Goal: Task Accomplishment & Management: Manage account settings

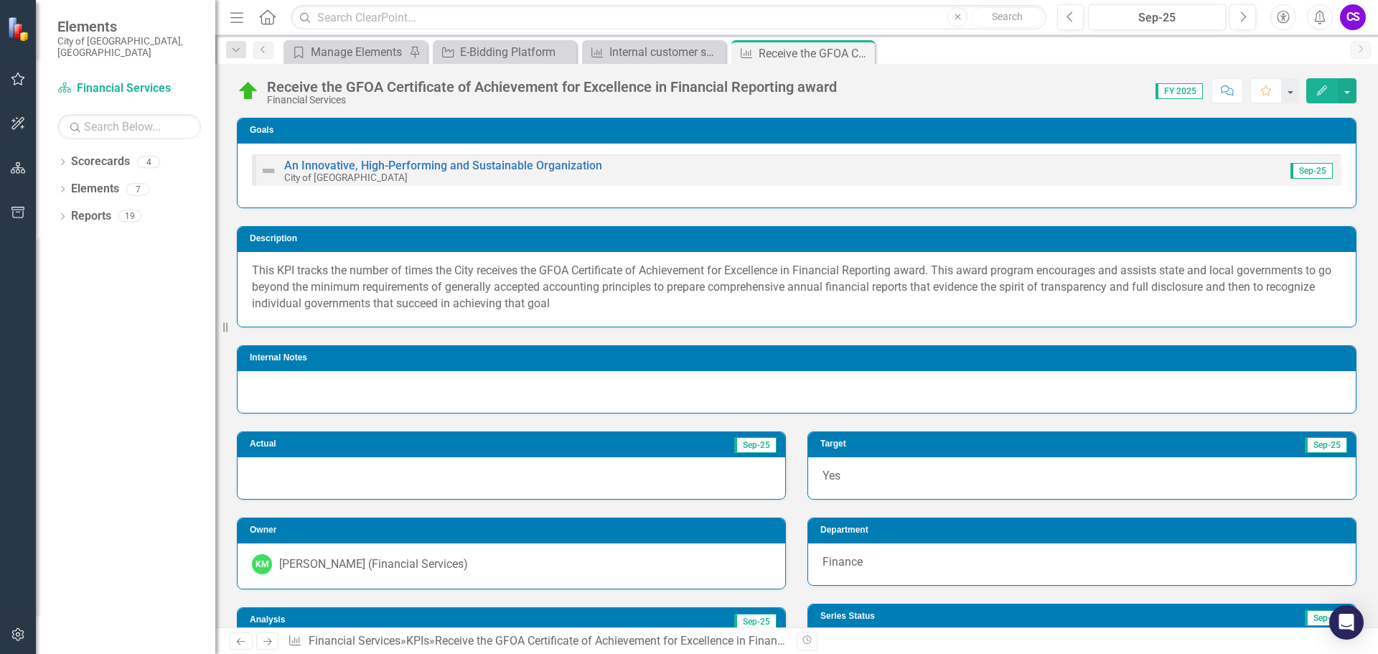
click at [1319, 91] on icon "Edit" at bounding box center [1322, 90] width 13 height 10
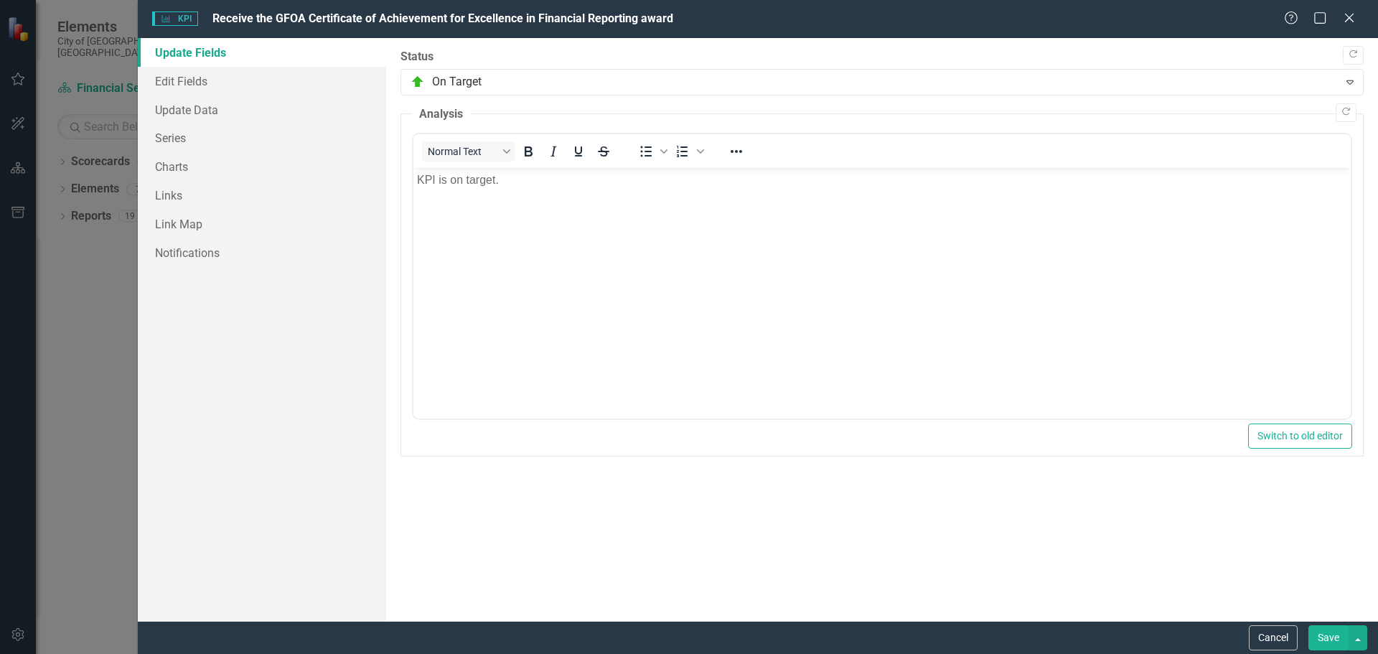
click at [1323, 641] on button "Save" at bounding box center [1329, 637] width 40 height 25
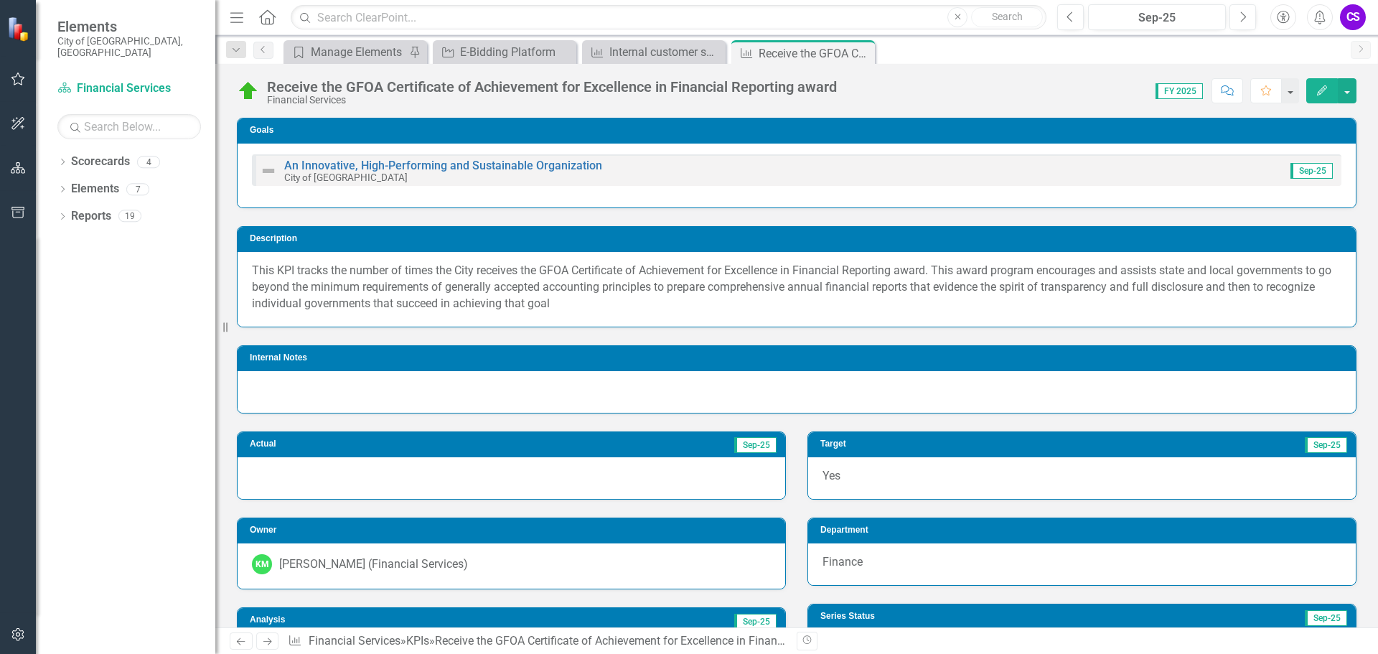
click at [1324, 85] on icon "Edit" at bounding box center [1322, 90] width 13 height 10
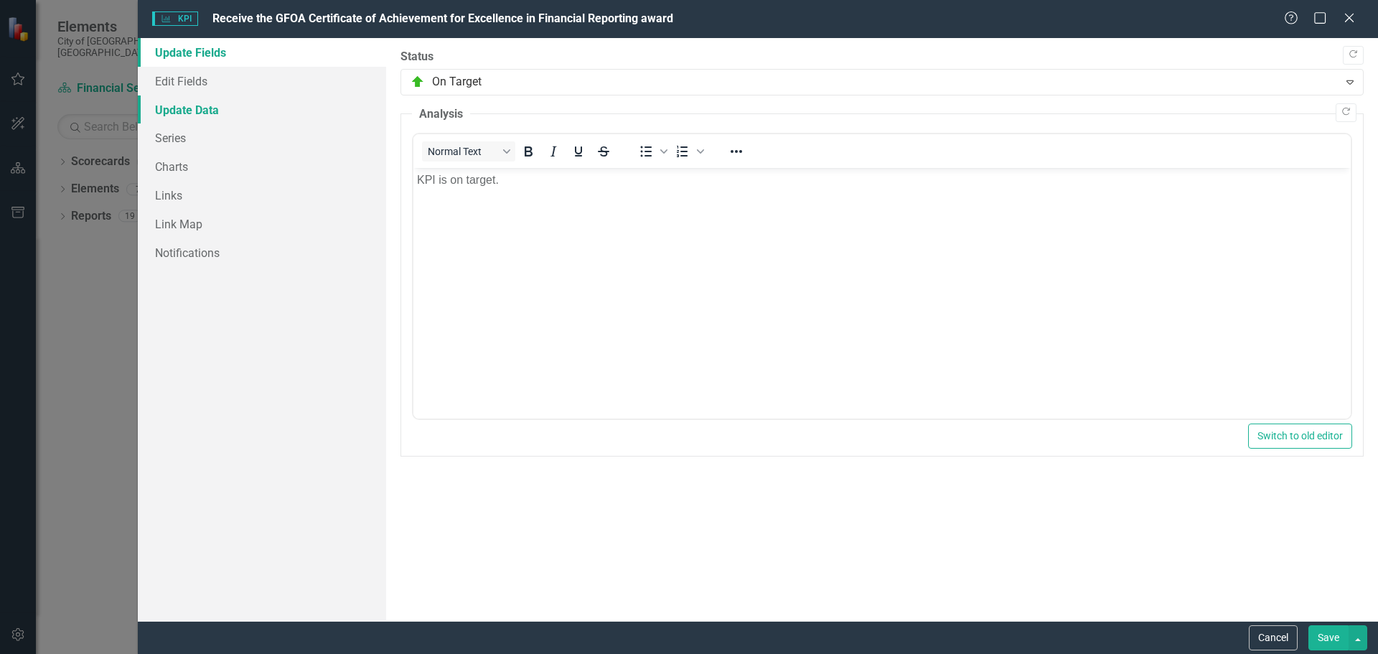
click at [171, 106] on link "Update Data" at bounding box center [262, 109] width 248 height 29
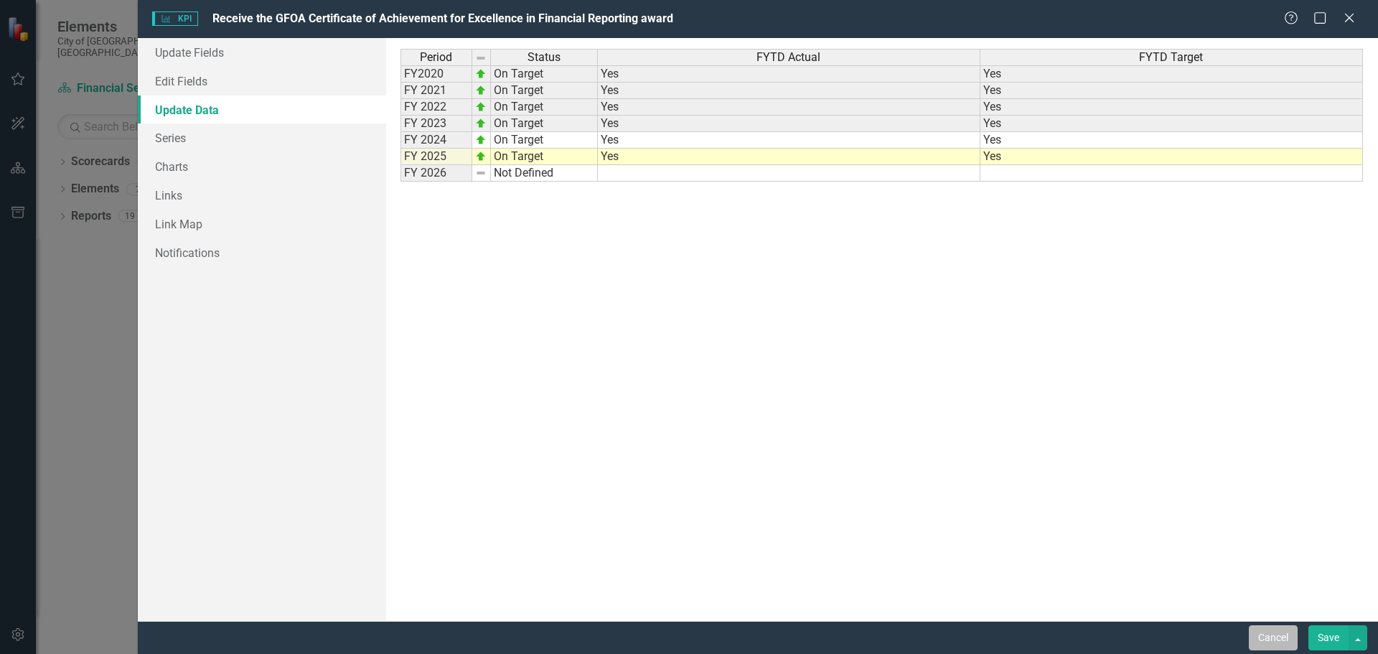
click at [1261, 629] on button "Cancel" at bounding box center [1273, 637] width 49 height 25
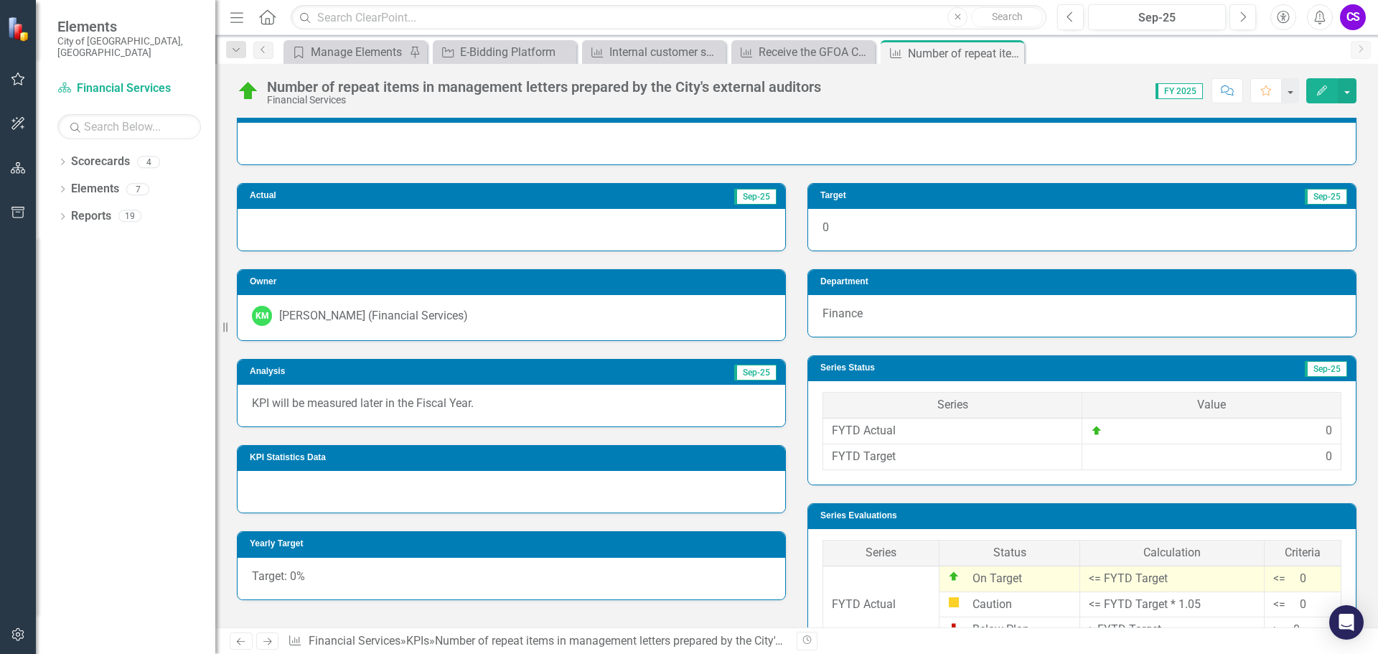
scroll to position [121, 0]
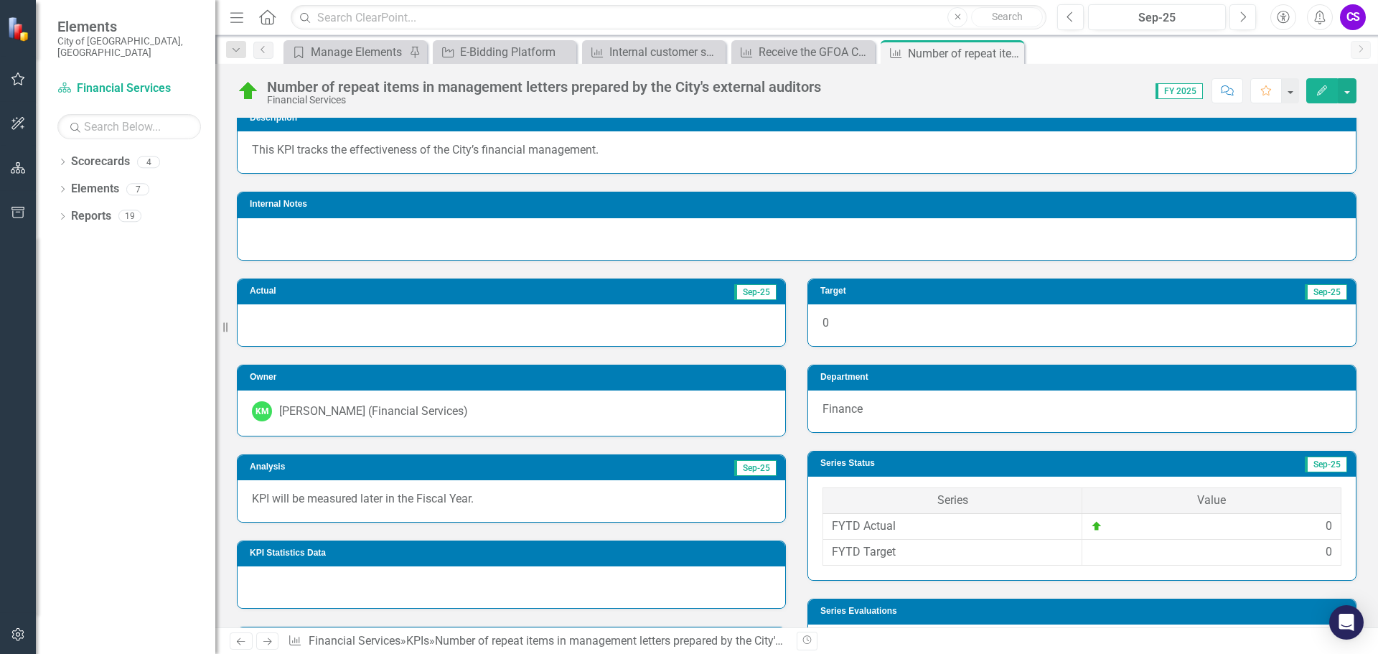
click at [1321, 93] on icon "button" at bounding box center [1322, 90] width 10 height 10
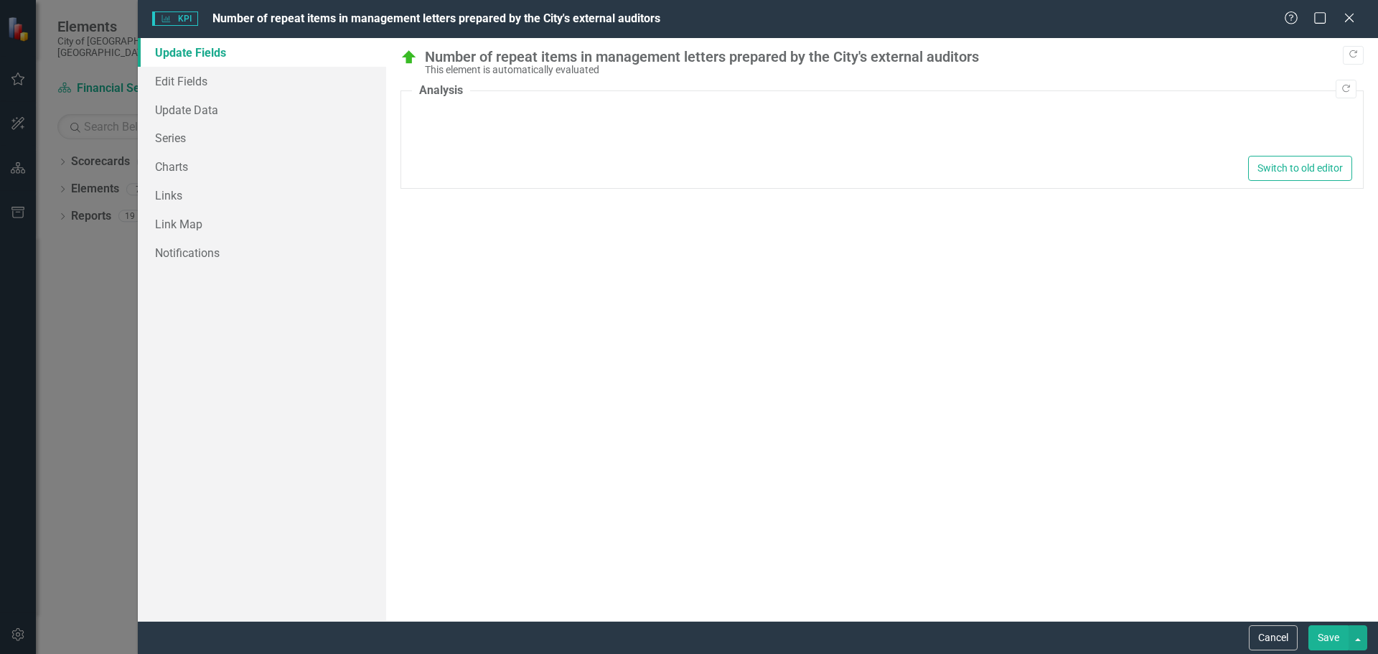
click at [1320, 631] on button "Save" at bounding box center [1329, 637] width 40 height 25
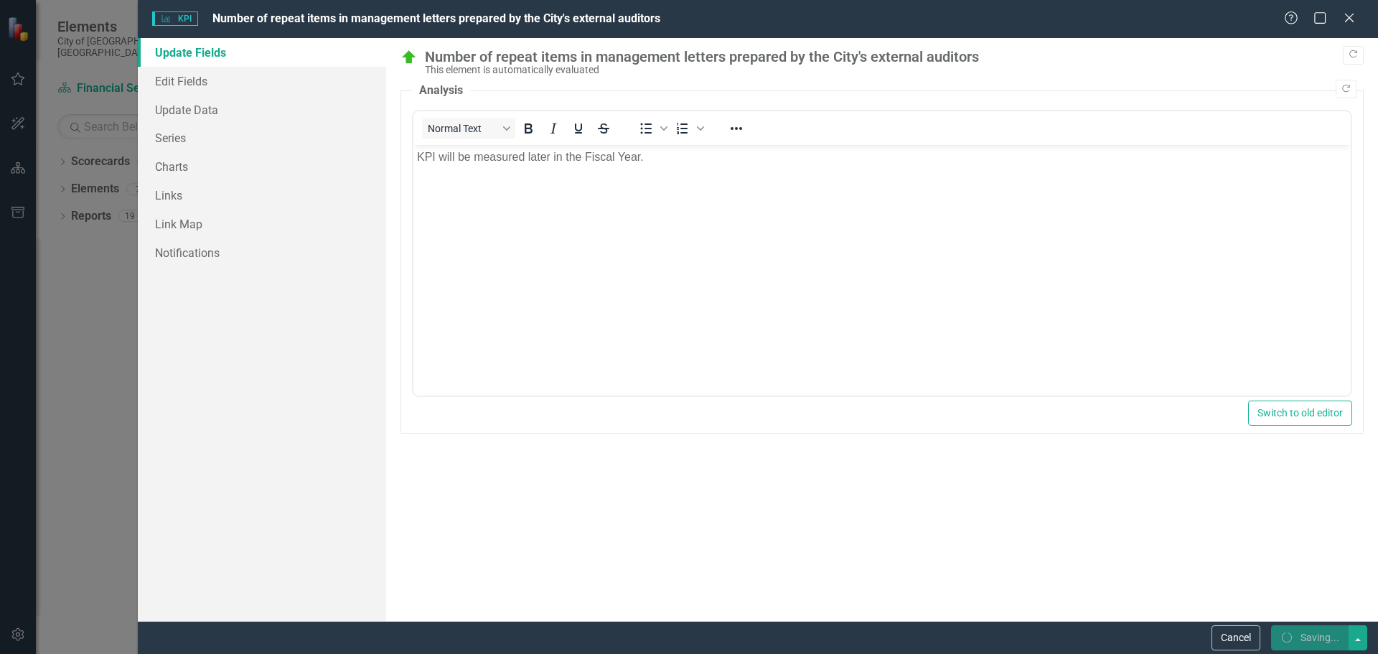
scroll to position [0, 0]
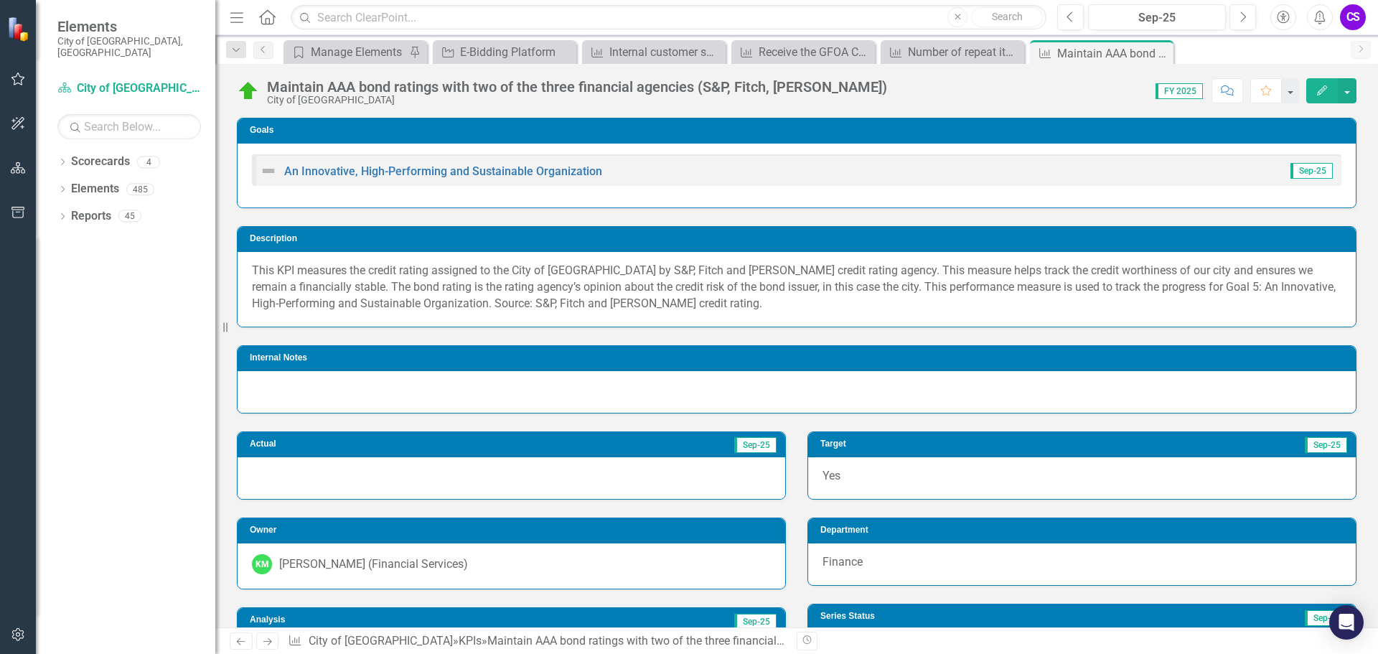
click at [1319, 96] on button "Edit" at bounding box center [1323, 90] width 32 height 25
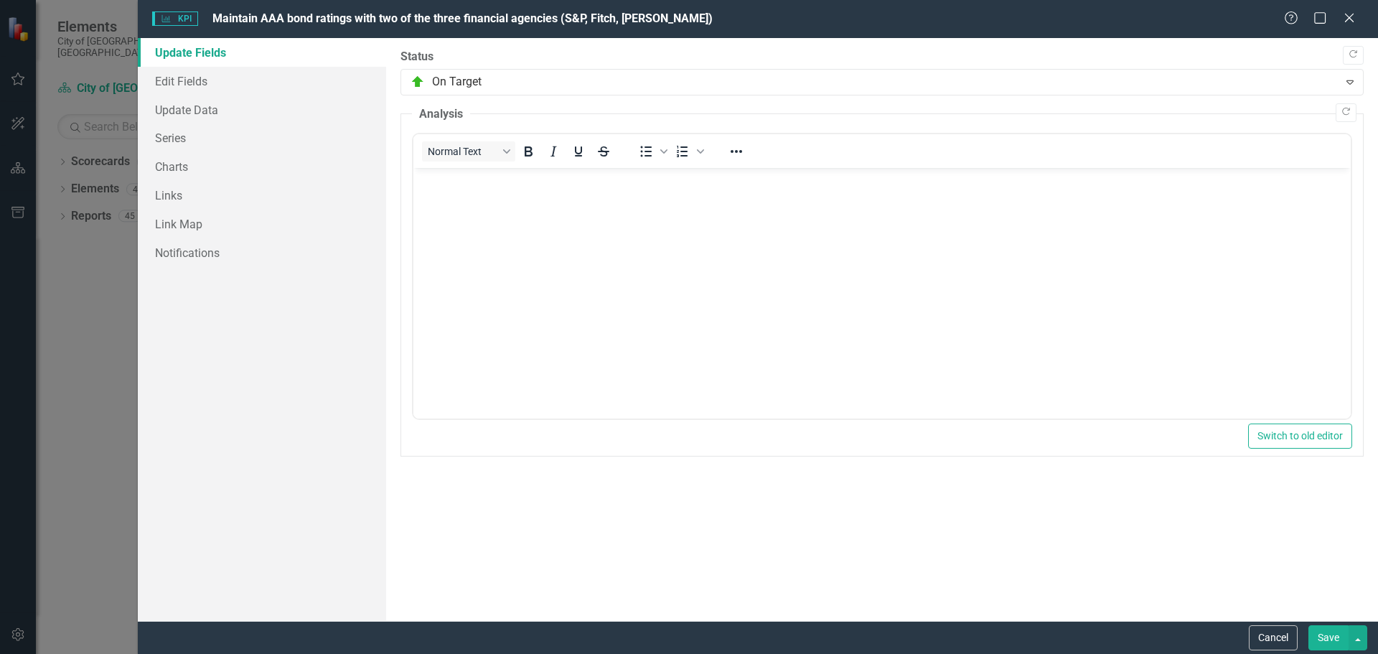
click at [1330, 632] on button "Save" at bounding box center [1329, 637] width 40 height 25
